Goal: Task Accomplishment & Management: Use online tool/utility

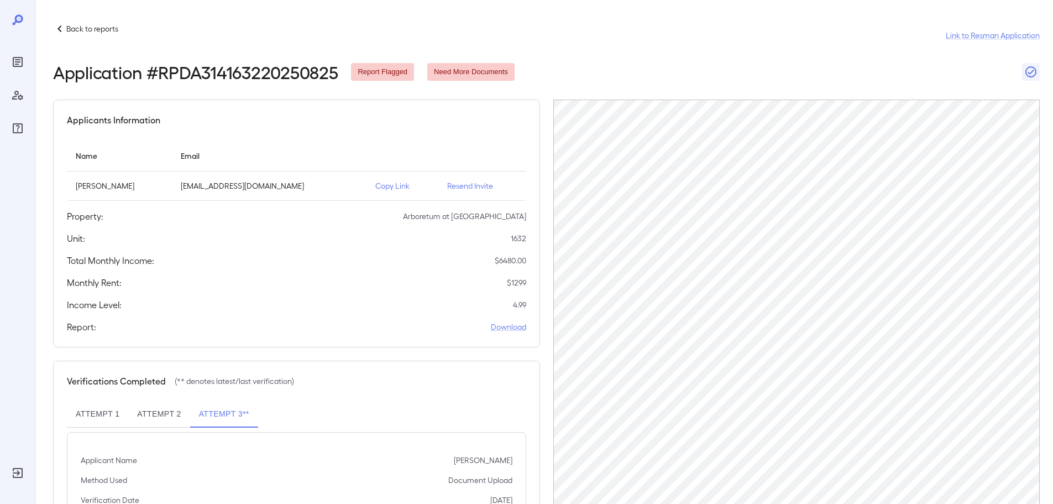
click at [610, 90] on div "Back to reports Link to Resman Application Application # RPDA314163220250825 Re…" at bounding box center [546, 307] width 987 height 571
click at [390, 185] on p "Copy Link" at bounding box center [402, 185] width 54 height 11
click at [72, 28] on p "Back to reports" at bounding box center [92, 28] width 52 height 11
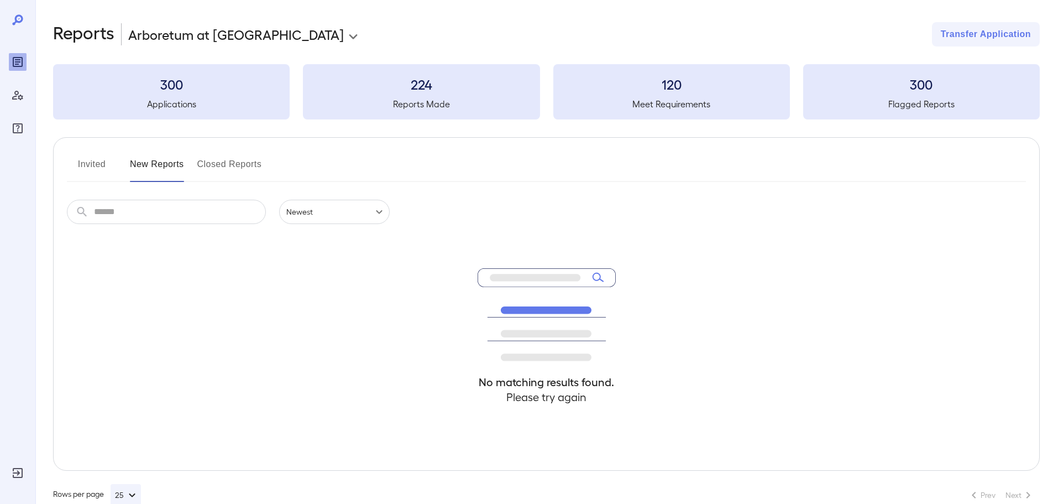
click at [83, 161] on button "Invited" at bounding box center [92, 168] width 50 height 27
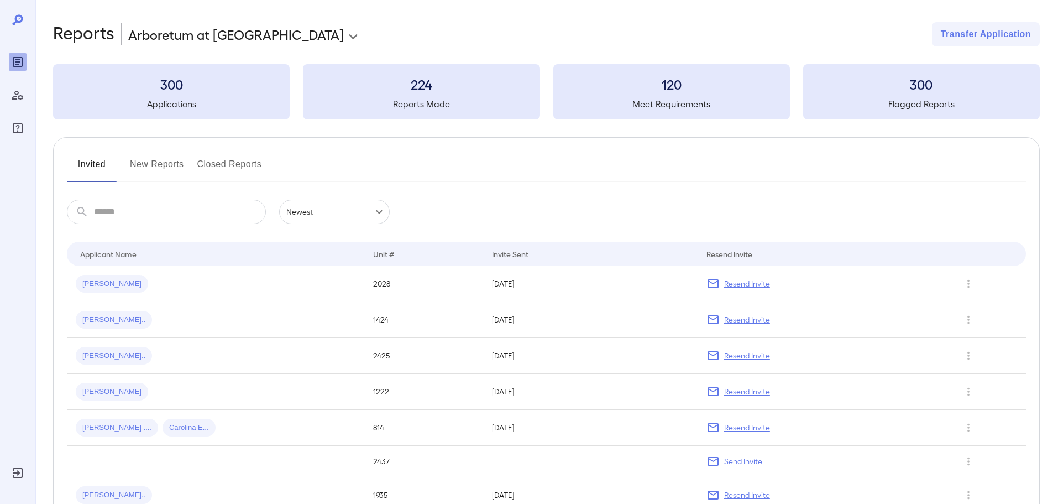
click at [189, 161] on div "Invited New Reports Closed Reports" at bounding box center [546, 168] width 959 height 27
click at [172, 163] on button "New Reports" at bounding box center [157, 168] width 54 height 27
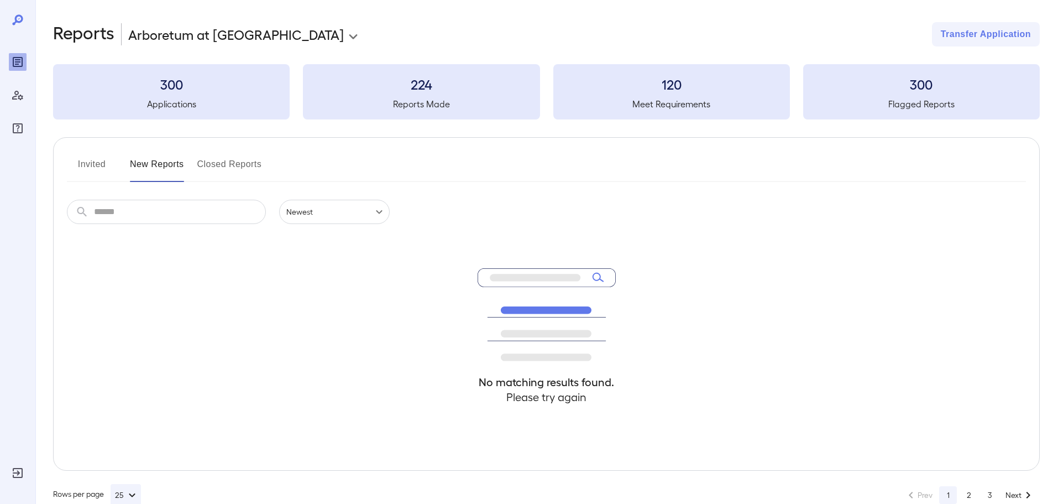
click at [137, 218] on input "text" at bounding box center [180, 212] width 172 height 24
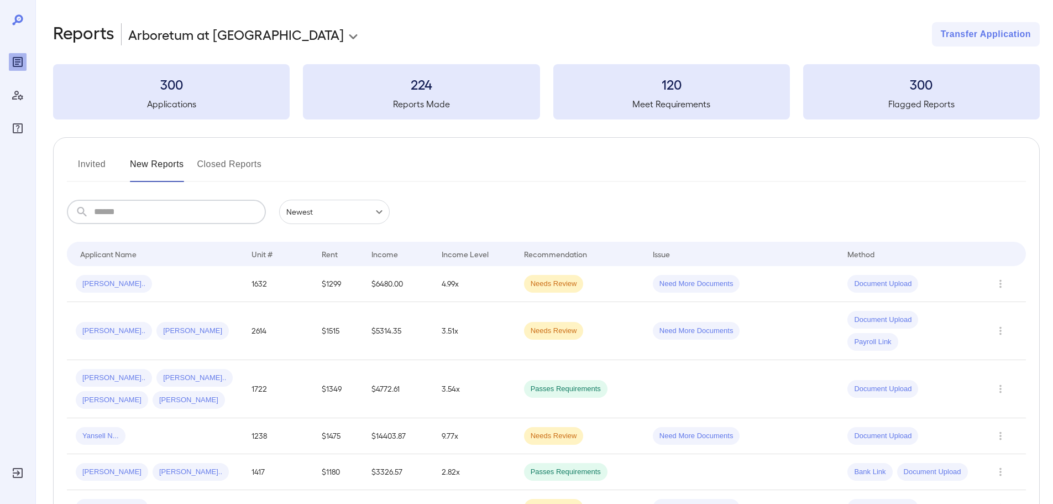
click at [90, 286] on span "[PERSON_NAME].." at bounding box center [114, 284] width 76 height 11
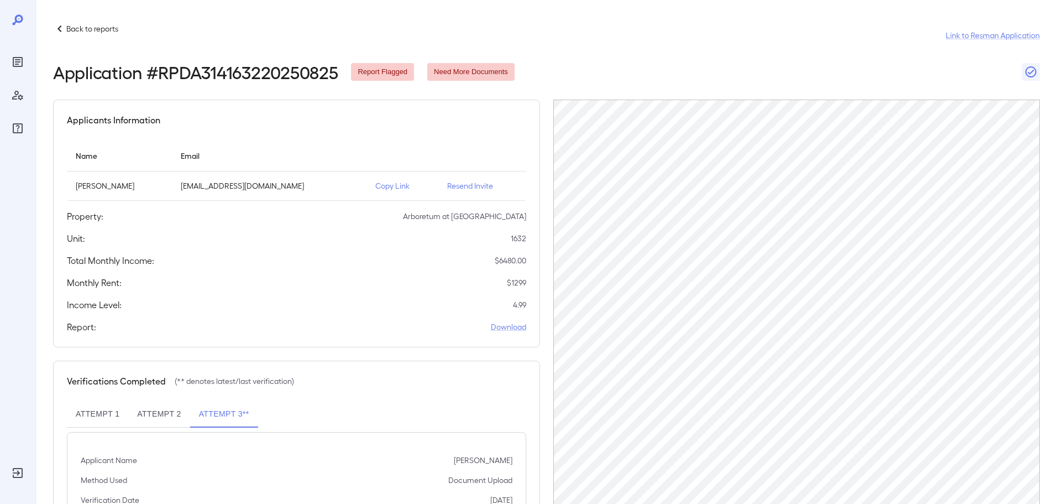
click at [133, 185] on p "[PERSON_NAME]" at bounding box center [119, 185] width 87 height 11
click at [144, 151] on th "Name" at bounding box center [119, 156] width 105 height 32
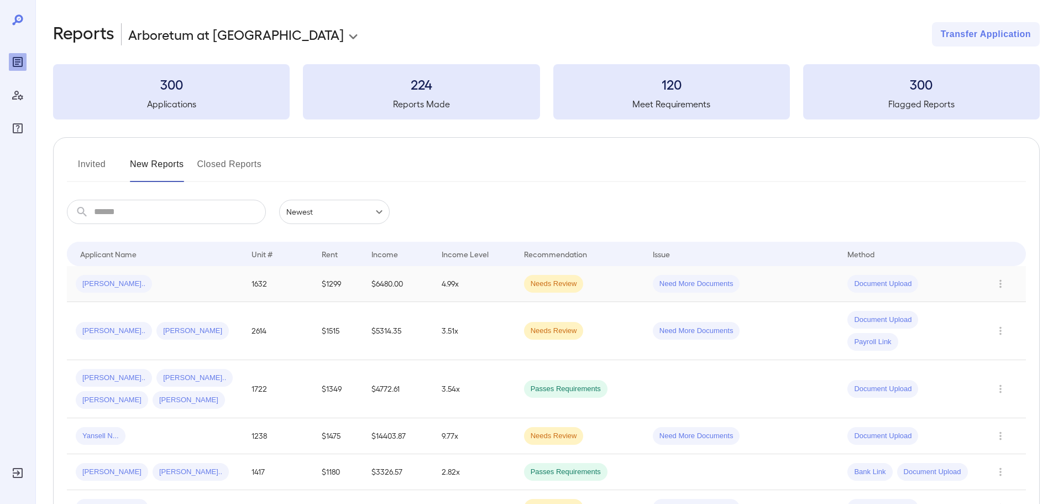
click at [158, 286] on div "[PERSON_NAME].." at bounding box center [155, 284] width 158 height 18
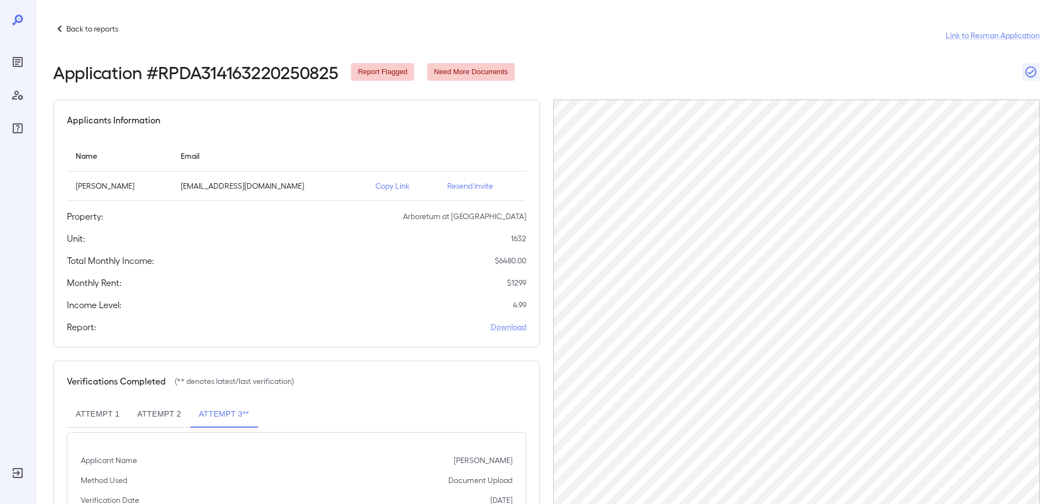
click at [385, 187] on p "Copy Link" at bounding box center [402, 185] width 54 height 11
click at [77, 34] on div "Back to reports" at bounding box center [85, 28] width 65 height 13
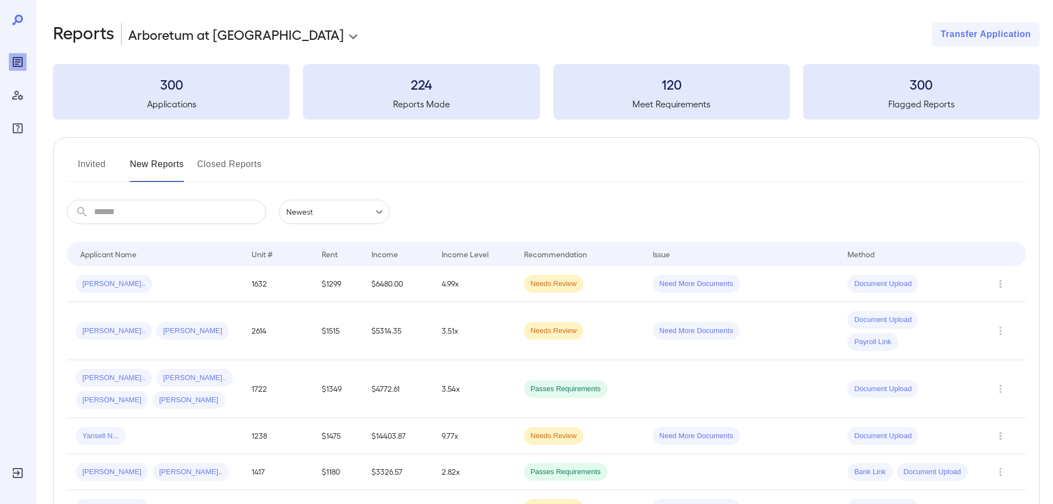
click at [468, 171] on div "Invited New Reports Closed Reports" at bounding box center [546, 168] width 959 height 27
